Goal: Transaction & Acquisition: Subscribe to service/newsletter

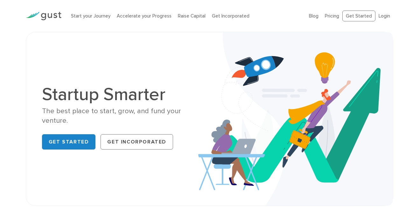
click at [268, 30] on div "Start your Journey Accelerate your Progress Raise Capital Get Incorporated Blog…" at bounding box center [209, 16] width 377 height 32
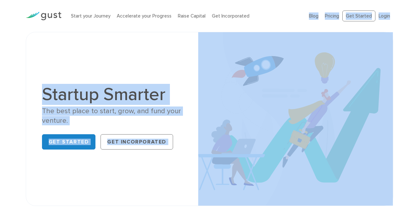
drag, startPoint x: 268, startPoint y: 29, endPoint x: 303, endPoint y: 49, distance: 40.9
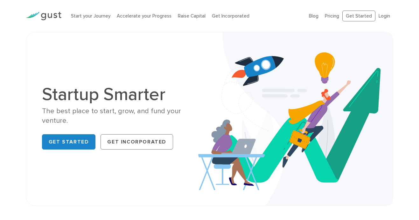
click at [287, 30] on div "Start your Journey Accelerate your Progress Raise Capital Get Incorporated Blog…" at bounding box center [209, 16] width 377 height 32
click at [337, 15] on link "Pricing" at bounding box center [332, 16] width 14 height 6
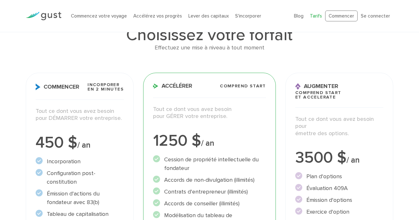
scroll to position [36, 0]
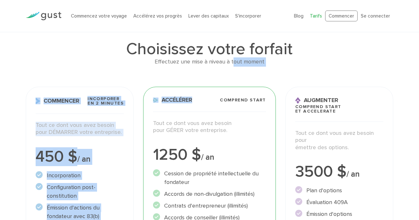
drag, startPoint x: 277, startPoint y: 71, endPoint x: 233, endPoint y: 66, distance: 43.9
click at [233, 66] on div "Choisissez votre forfait Effectuez une mise à niveau à tout moment Commencer In…" at bounding box center [209, 190] width 377 height 357
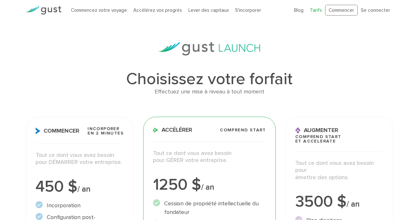
click at [195, 92] on font "Effectuez une mise à niveau à tout moment" at bounding box center [210, 91] width 110 height 7
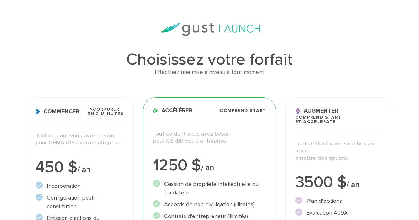
scroll to position [0, 0]
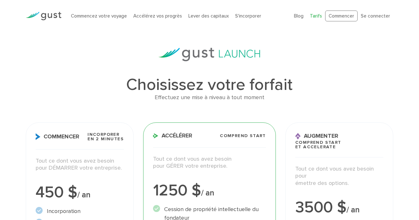
click at [54, 12] on img at bounding box center [44, 16] width 36 height 9
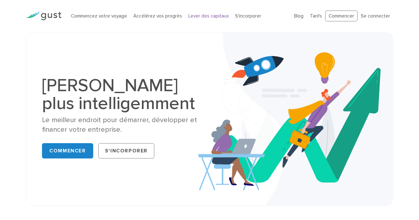
click at [202, 17] on font "Lever des capitaux" at bounding box center [208, 16] width 40 height 6
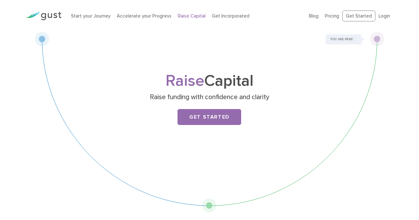
click at [247, 70] on div "Raise Capital Raise funding with confidence and clarity Get Started" at bounding box center [209, 122] width 349 height 180
click at [217, 123] on link "Get Started" at bounding box center [210, 117] width 64 height 16
click at [209, 116] on link "Get Started" at bounding box center [210, 117] width 64 height 16
